Goal: Information Seeking & Learning: Learn about a topic

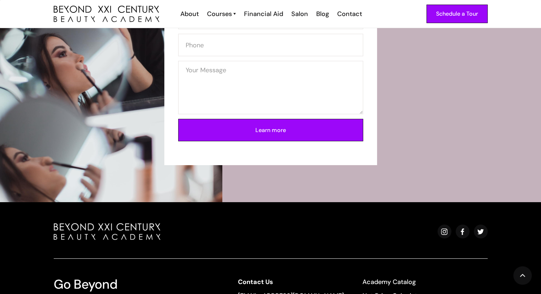
scroll to position [2455, 0]
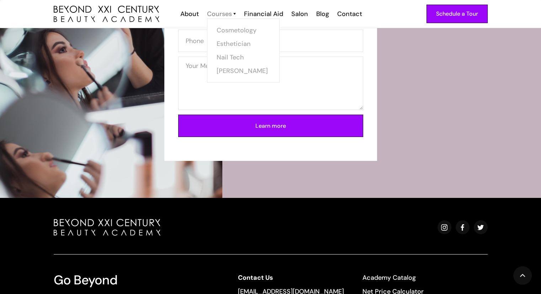
click at [226, 11] on div "Courses" at bounding box center [219, 13] width 25 height 9
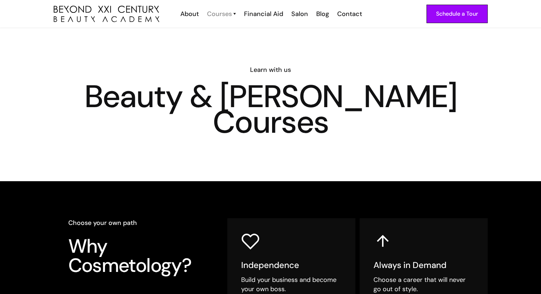
click at [232, 12] on div "Courses" at bounding box center [219, 13] width 25 height 9
click at [234, 13] on img at bounding box center [234, 13] width 2 height 9
click at [237, 15] on div "Courses Cosmetology Esthetician Nail Tech [PERSON_NAME]" at bounding box center [220, 13] width 37 height 9
click at [235, 31] on link "Cosmetology" at bounding box center [245, 30] width 53 height 14
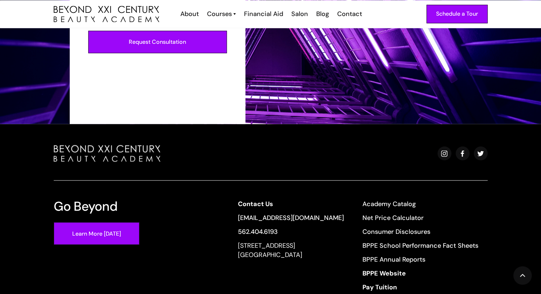
scroll to position [1332, 0]
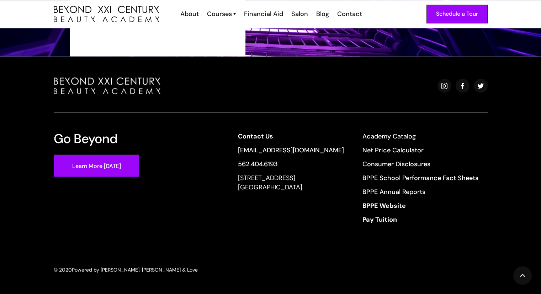
drag, startPoint x: 393, startPoint y: 215, endPoint x: 334, endPoint y: 254, distance: 70.5
click at [334, 254] on div "Go Beyond Learn More Today Contact Us info@beyondcosmo.com 562.404.6193 13640 I…" at bounding box center [270, 175] width 452 height 196
click at [332, 252] on div "Go Beyond Learn More Today Contact Us info@beyondcosmo.com 562.404.6193 13640 I…" at bounding box center [270, 175] width 452 height 196
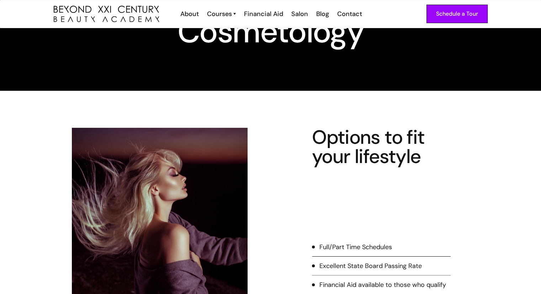
scroll to position [0, 0]
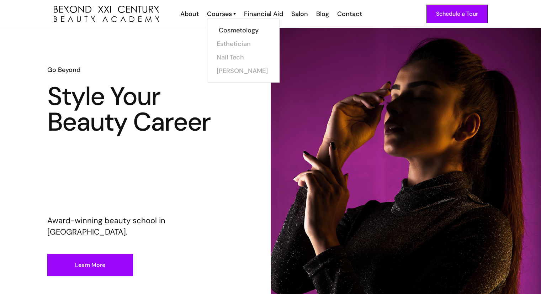
click at [235, 30] on link "Cosmetology" at bounding box center [245, 30] width 53 height 14
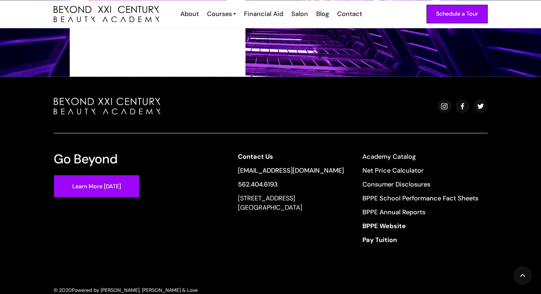
scroll to position [1332, 0]
